Goal: Task Accomplishment & Management: Manage account settings

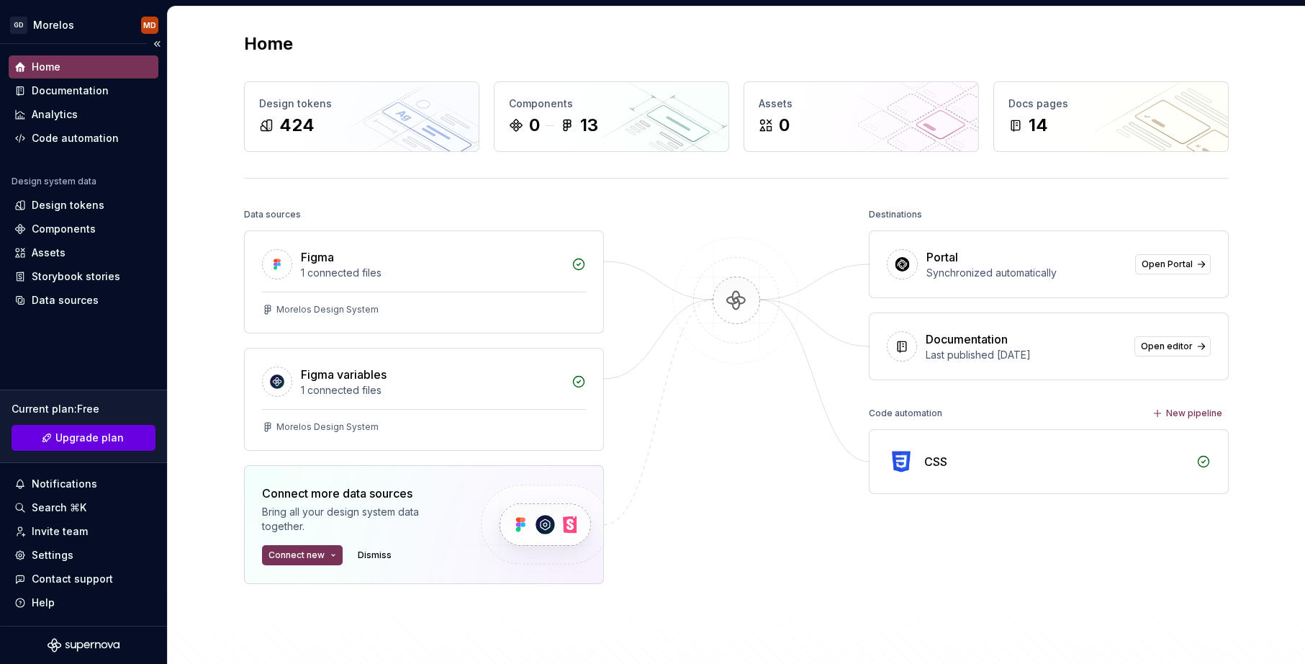
click at [63, 442] on span "Upgrade plan" at bounding box center [89, 437] width 68 height 14
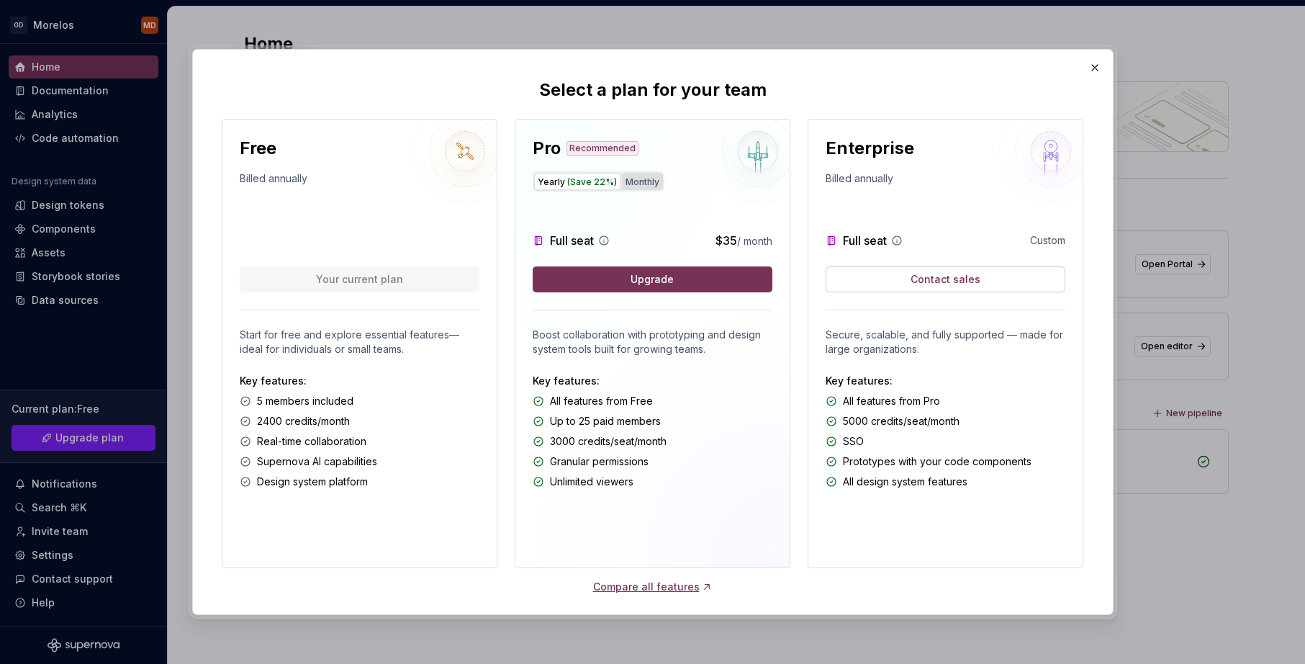
click at [636, 186] on button "Monthly" at bounding box center [642, 181] width 41 height 17
click at [597, 180] on span "(Save 22%)" at bounding box center [592, 181] width 50 height 11
click at [654, 180] on button "Monthly" at bounding box center [642, 181] width 41 height 17
click at [610, 179] on span "(Save 22%)" at bounding box center [592, 181] width 50 height 11
click at [608, 238] on icon at bounding box center [604, 240] width 9 height 9
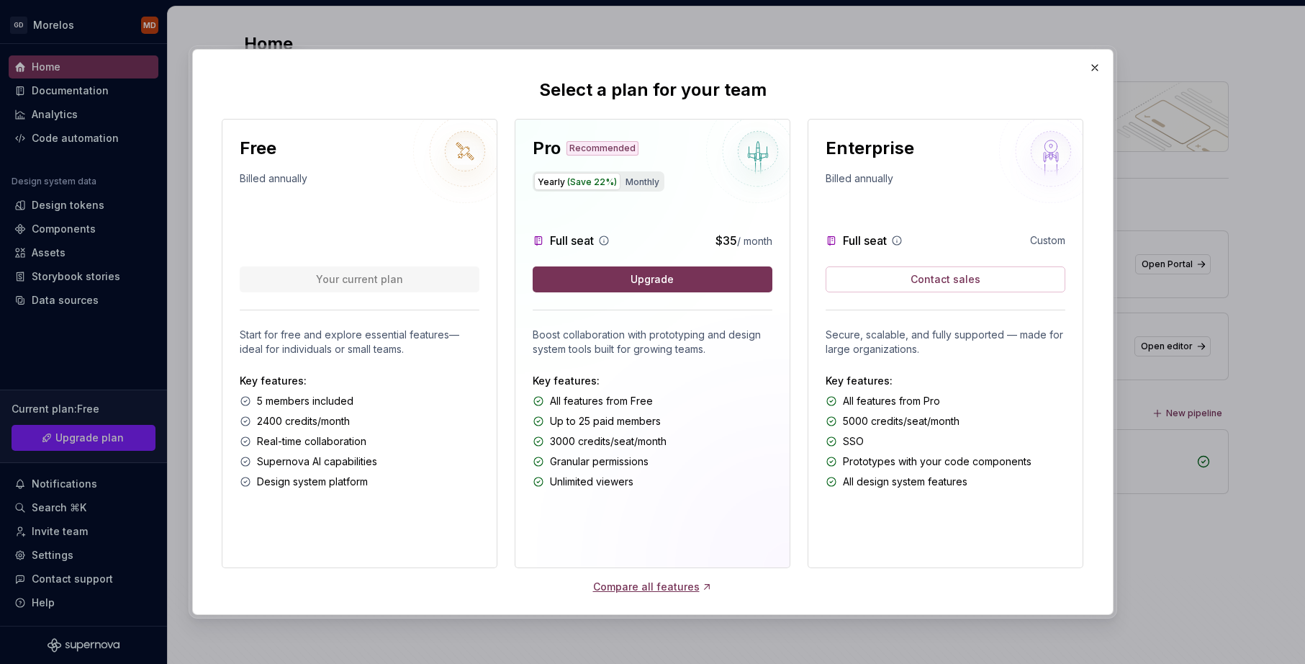
click at [605, 239] on icon at bounding box center [604, 241] width 12 height 12
click at [1099, 67] on button "button" at bounding box center [1095, 68] width 20 height 20
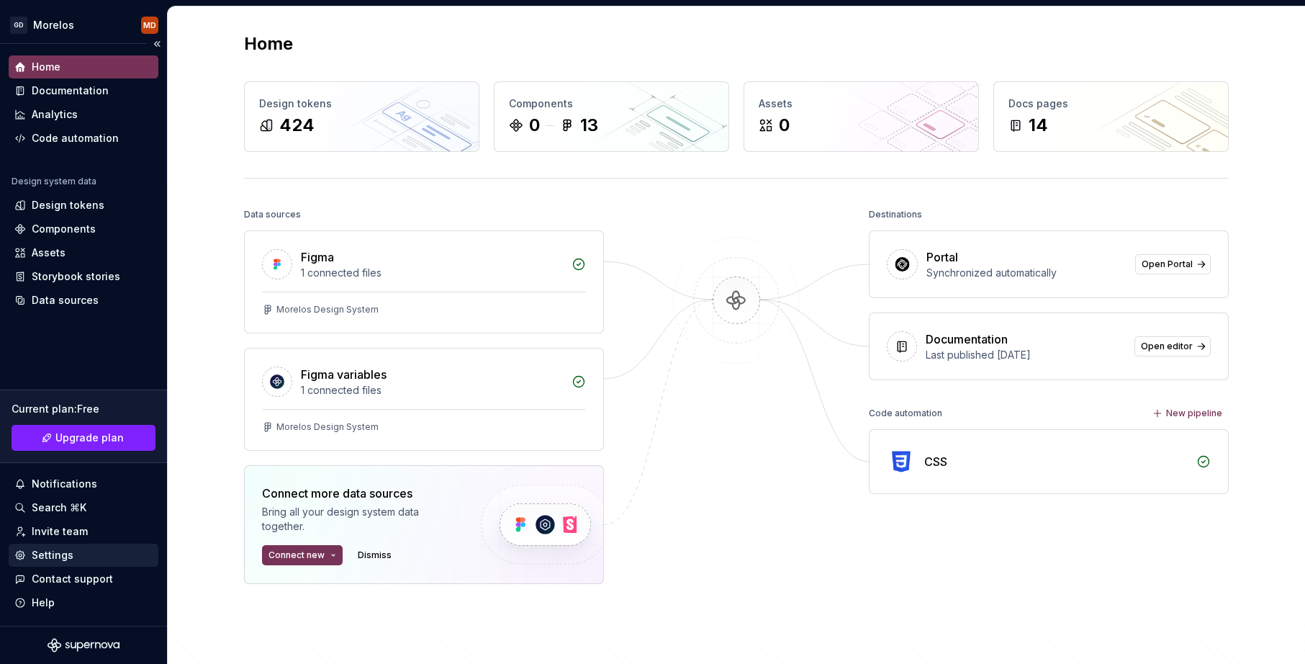
click at [69, 554] on div "Settings" at bounding box center [53, 555] width 42 height 14
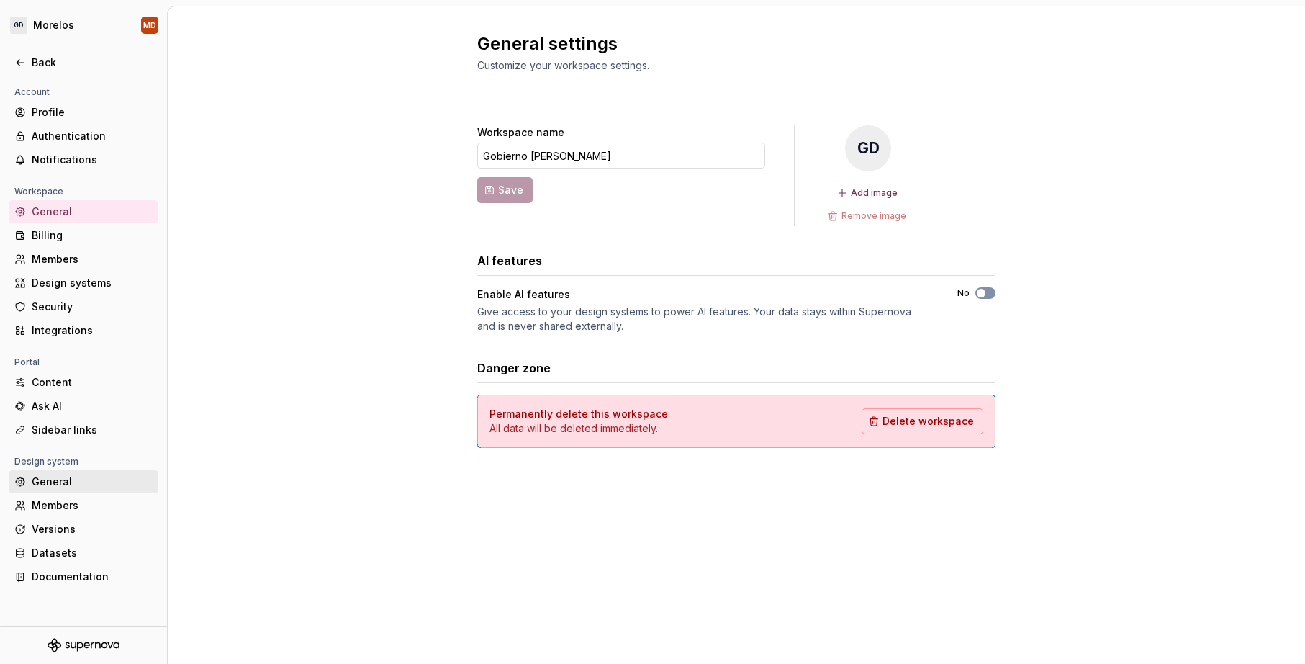
click at [78, 472] on div "General" at bounding box center [84, 481] width 150 height 23
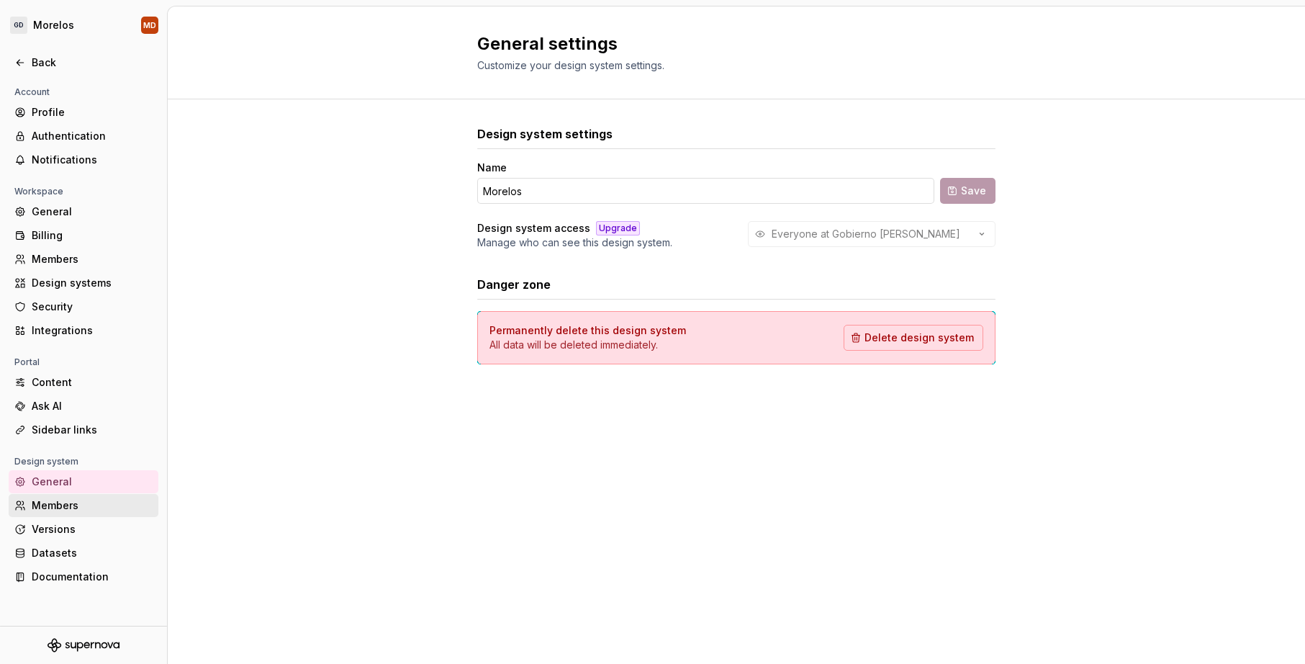
click at [73, 510] on div "Members" at bounding box center [92, 505] width 121 height 14
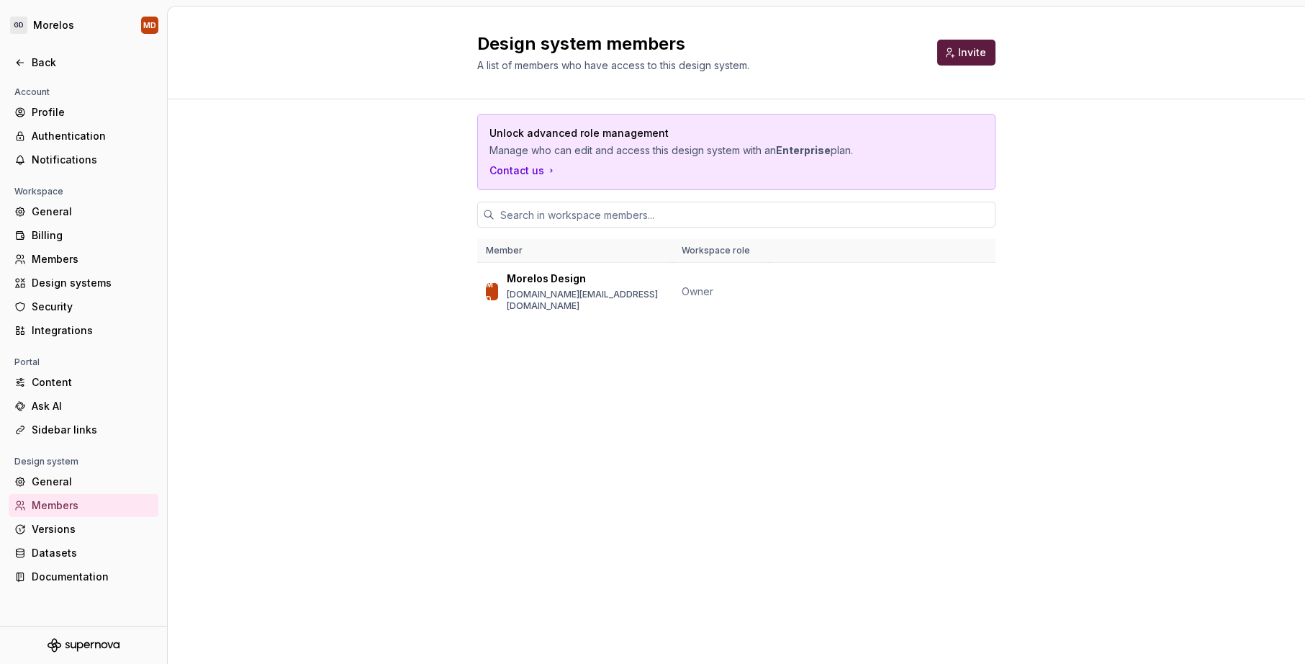
click at [978, 63] on button "Invite" at bounding box center [966, 53] width 58 height 26
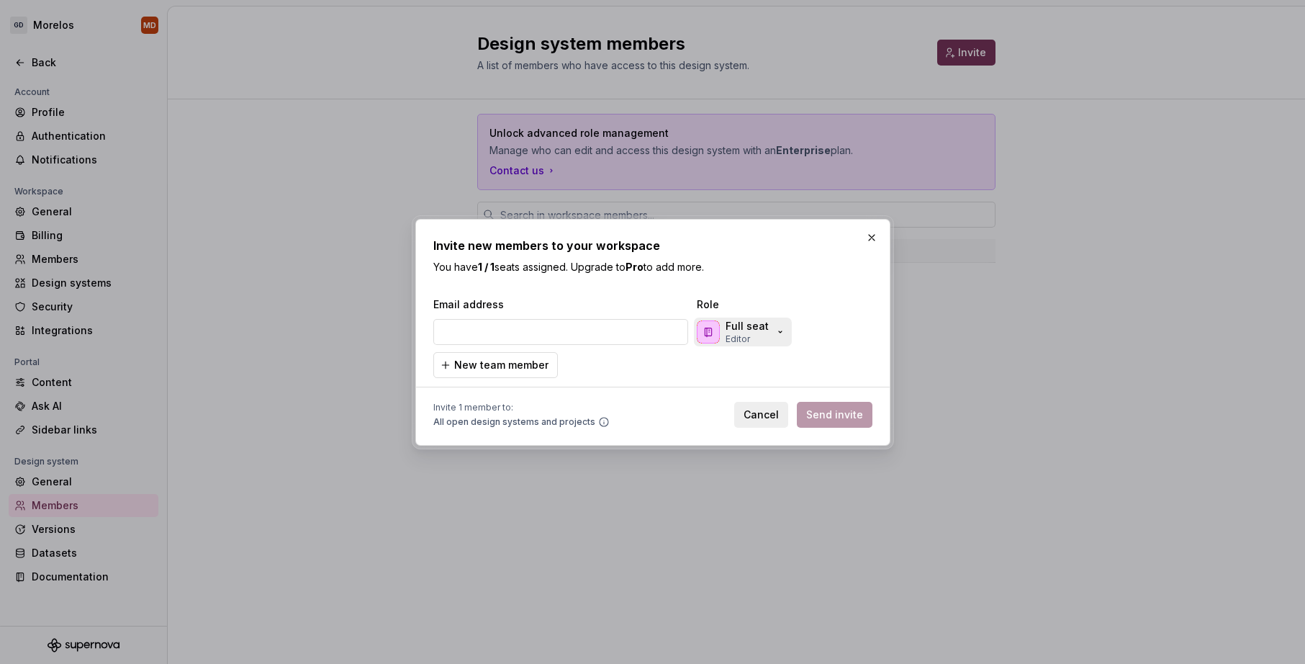
click at [732, 332] on p "Full seat" at bounding box center [747, 326] width 43 height 14
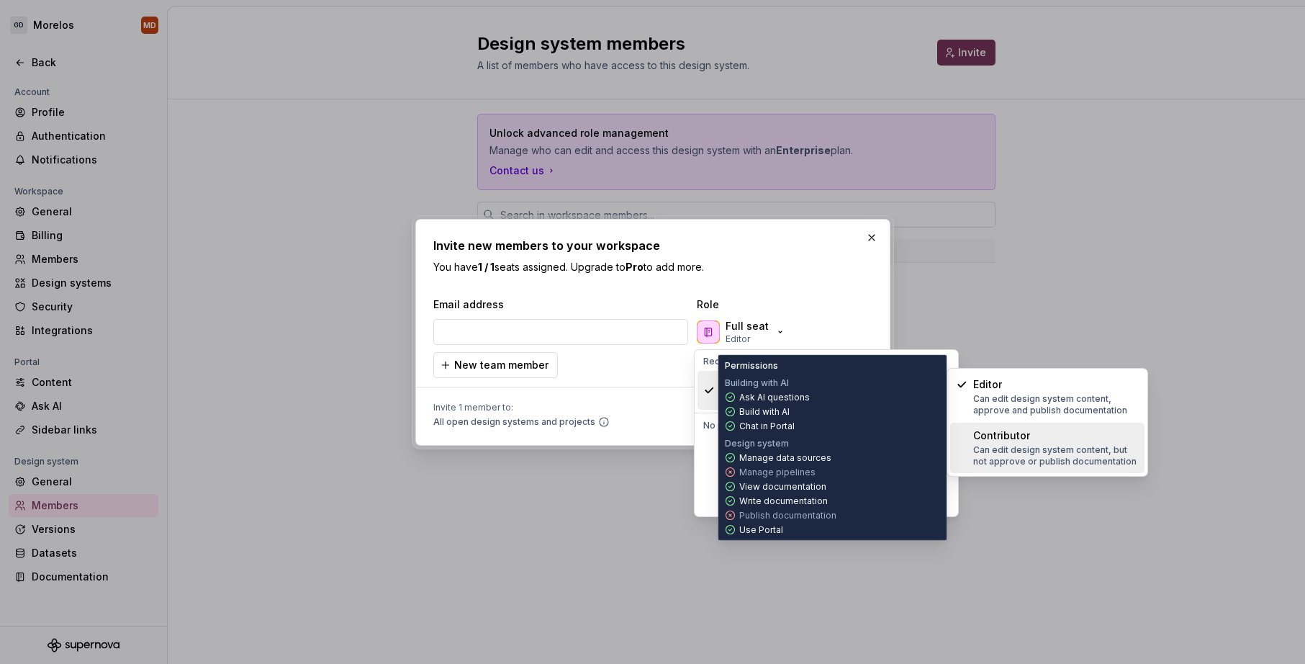
click at [1056, 469] on div "Contributor Can edit design system content, but not approve or publish document…" at bounding box center [1047, 448] width 194 height 50
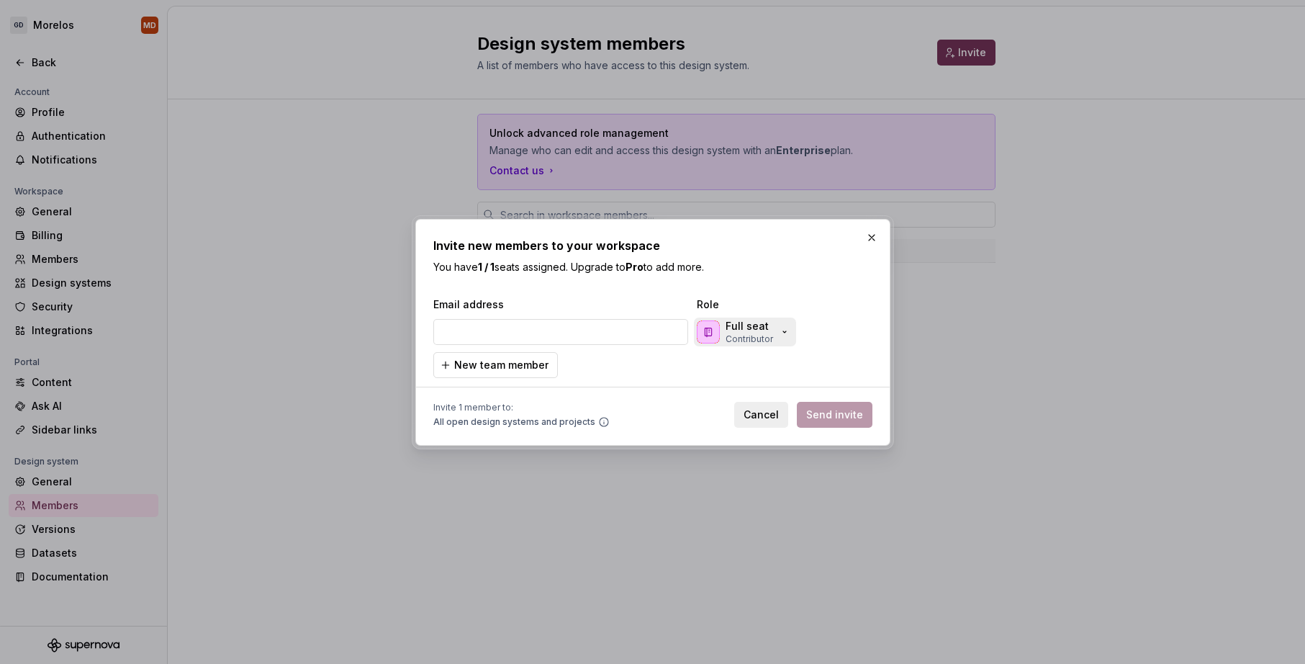
click at [772, 335] on div "Full seat Contributor" at bounding box center [744, 332] width 94 height 26
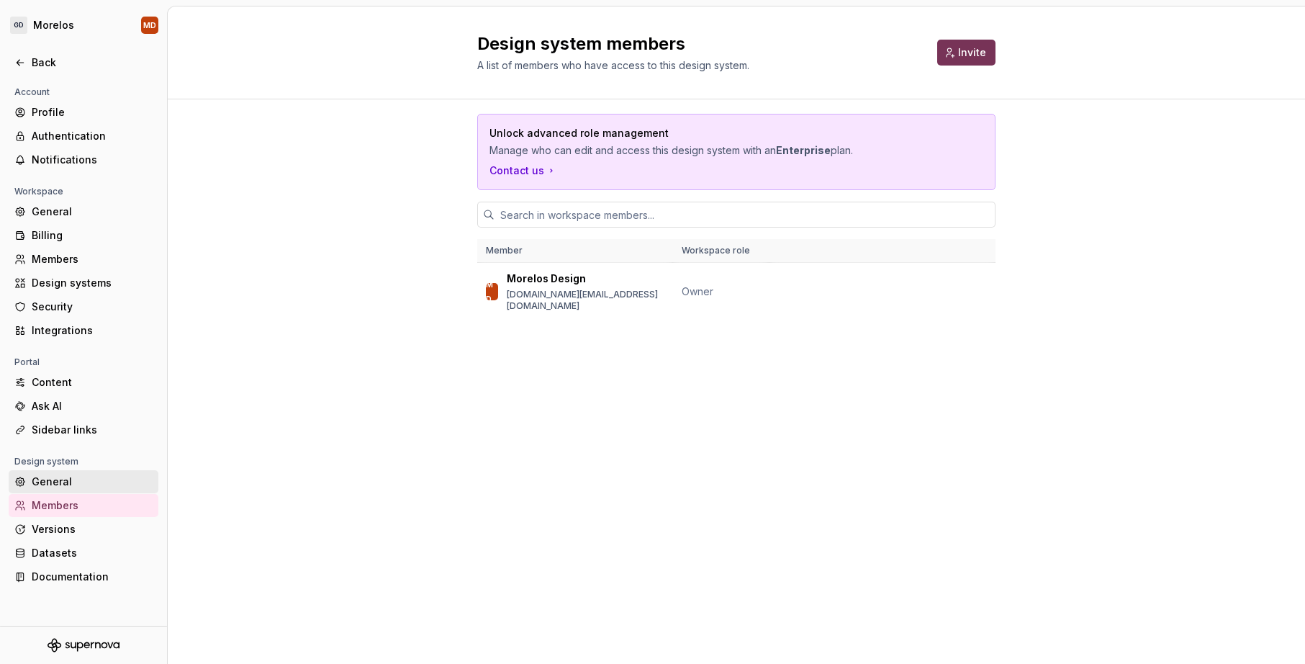
click at [61, 482] on div "General" at bounding box center [92, 481] width 121 height 14
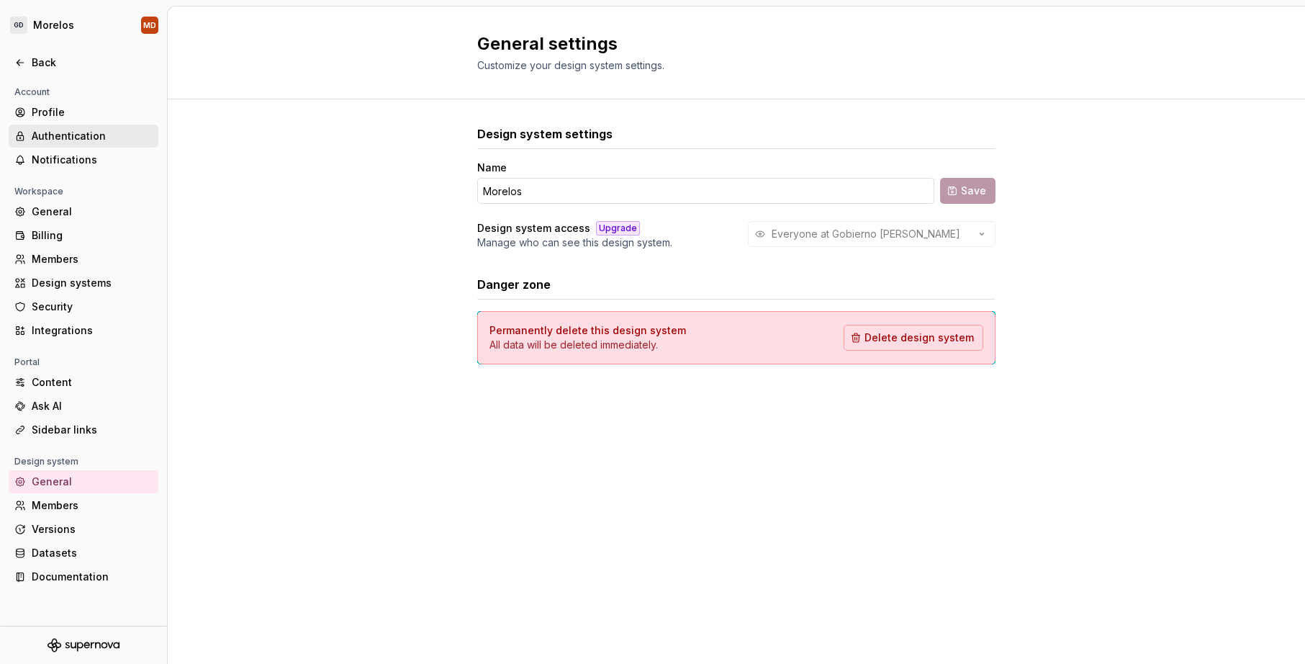
click at [88, 135] on div "Authentication" at bounding box center [92, 136] width 121 height 14
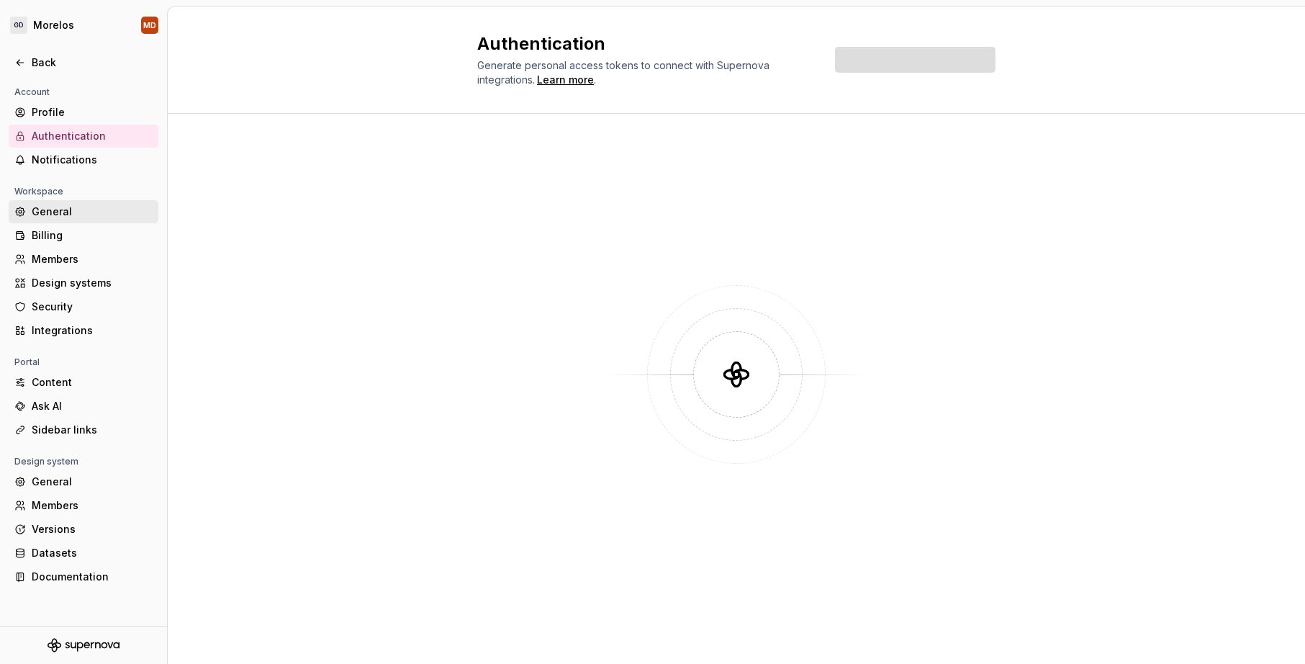
click at [70, 211] on div "General" at bounding box center [92, 211] width 121 height 14
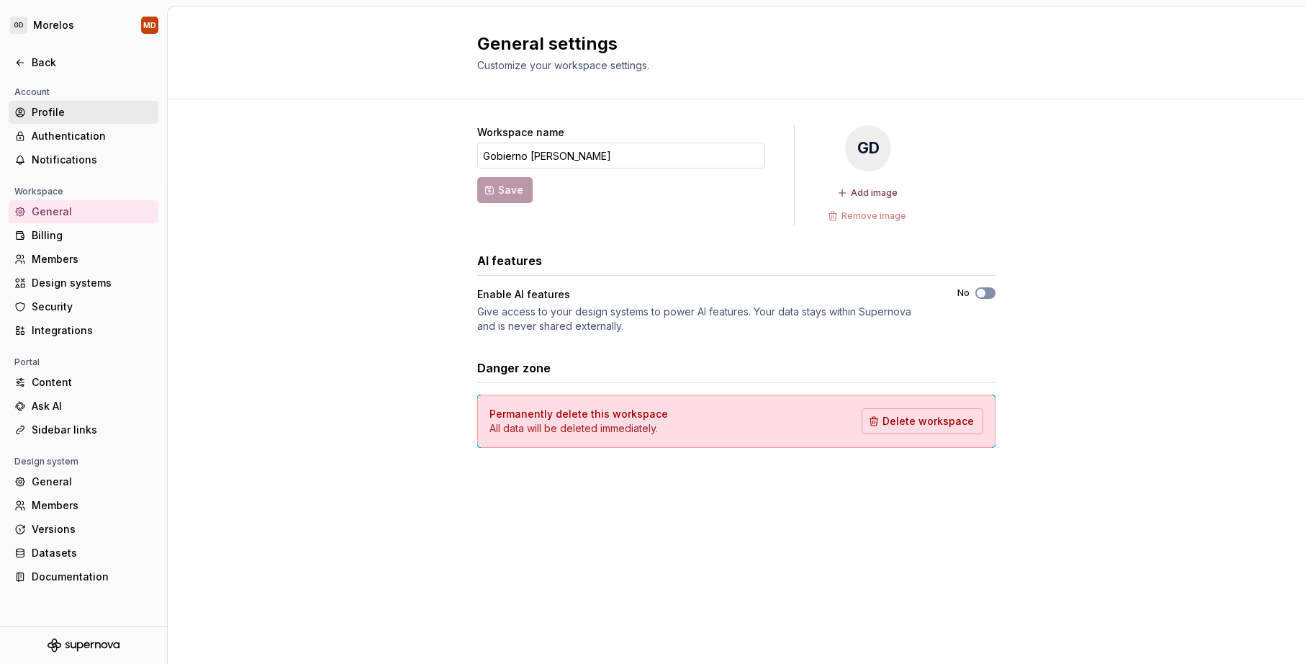
click at [90, 119] on div "Profile" at bounding box center [92, 112] width 121 height 14
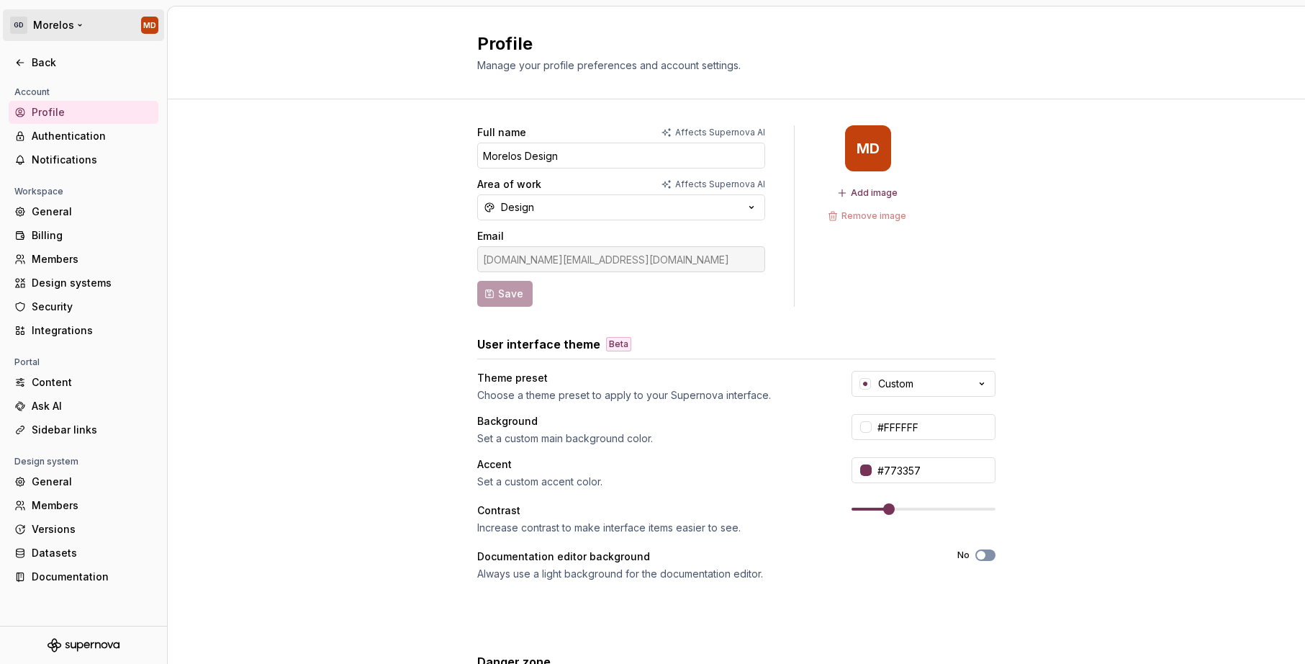
click at [73, 34] on html "[PERSON_NAME] MD Back Account Profile Authentication Notifications Workspace Ge…" at bounding box center [652, 332] width 1305 height 664
click at [73, 23] on html "[PERSON_NAME] MD Back Account Profile Authentication Notifications Workspace Ge…" at bounding box center [652, 332] width 1305 height 664
